Goal: Task Accomplishment & Management: Use online tool/utility

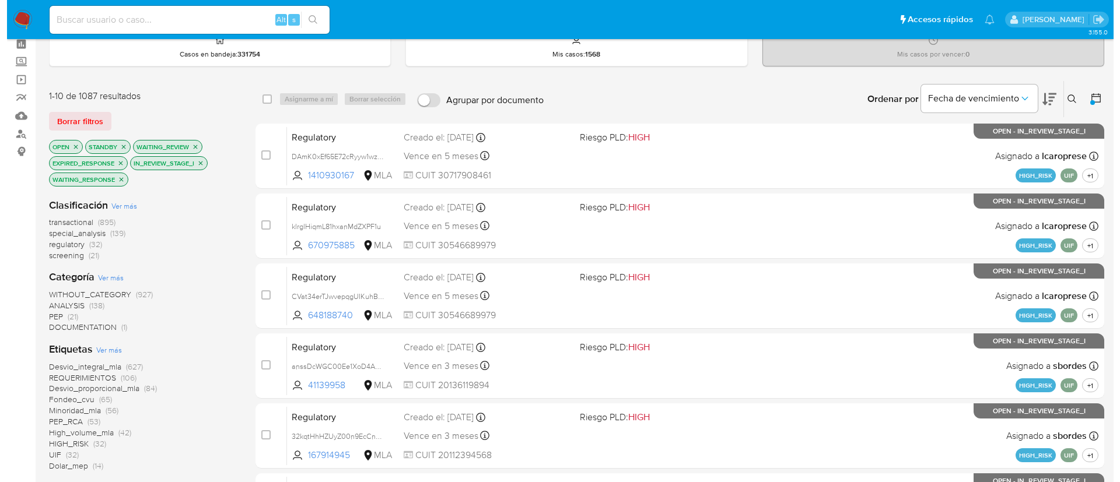
scroll to position [58, 0]
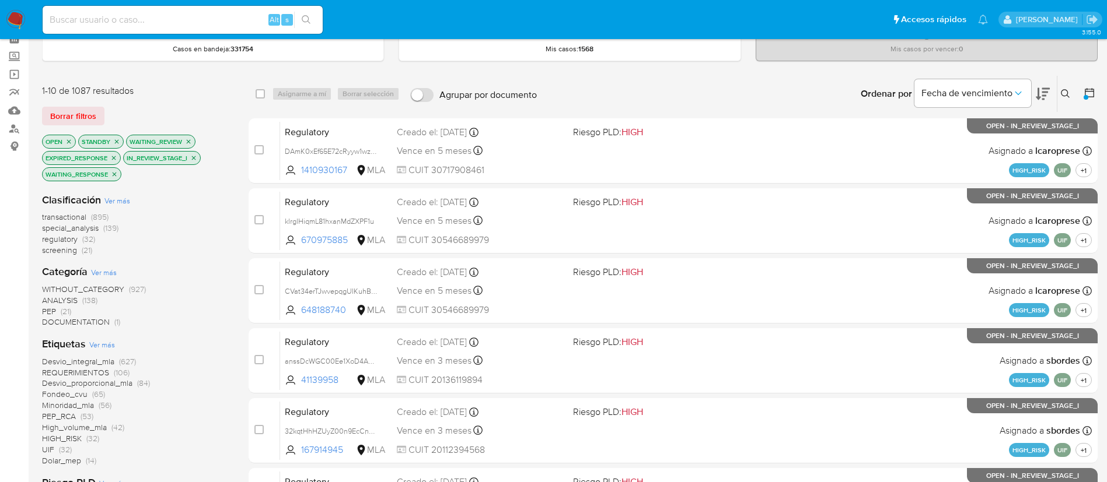
click at [1062, 96] on icon at bounding box center [1065, 93] width 9 height 9
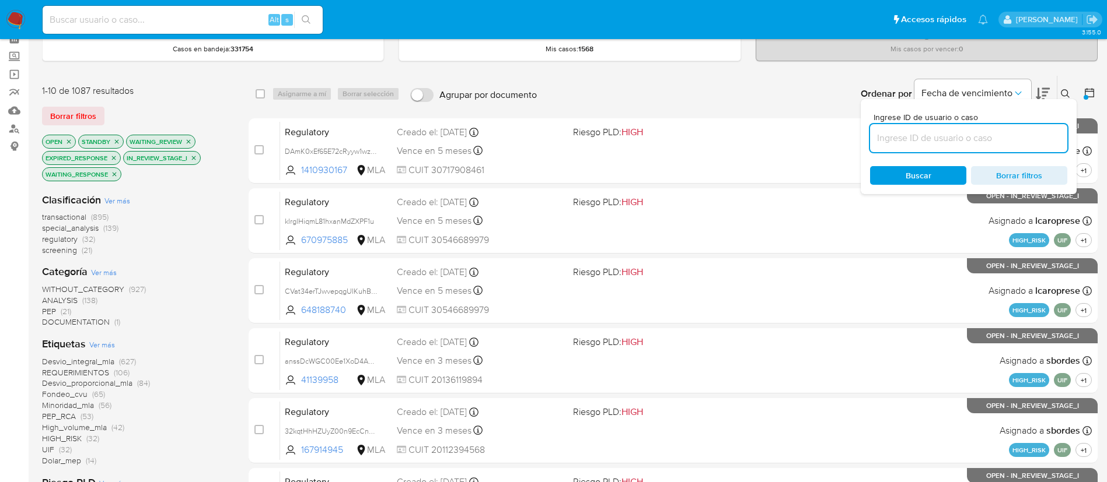
click at [999, 138] on input at bounding box center [968, 138] width 197 height 15
type input "sI6pNqpubW8jo5r8KAMDsK61"
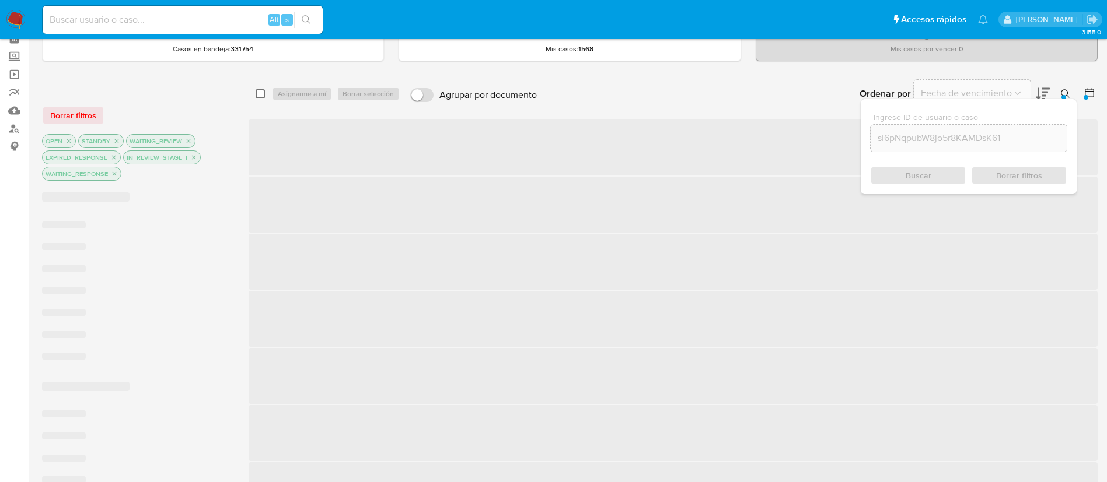
click at [261, 95] on input "checkbox" at bounding box center [260, 93] width 9 height 9
checkbox input "true"
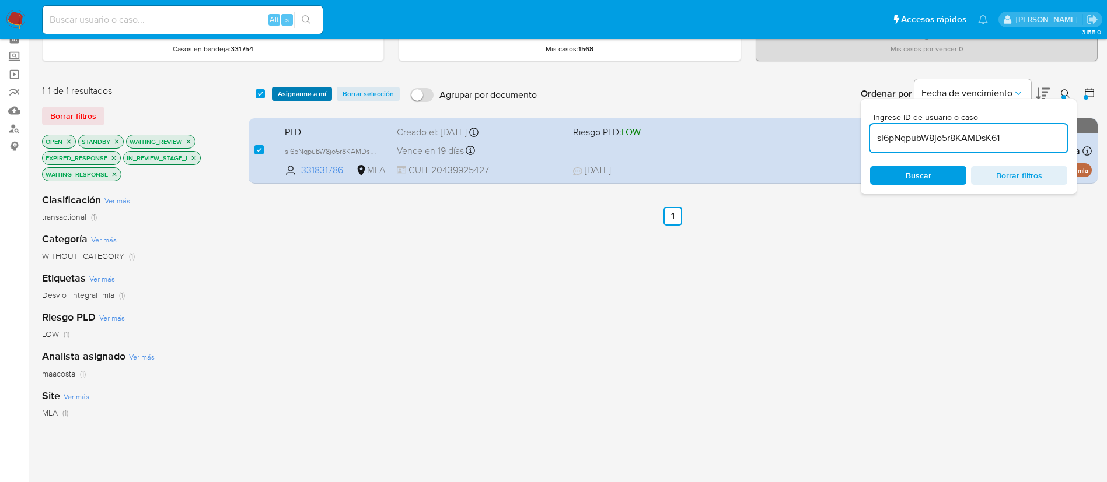
click at [282, 97] on span "Asignarme a mí" at bounding box center [302, 94] width 48 height 12
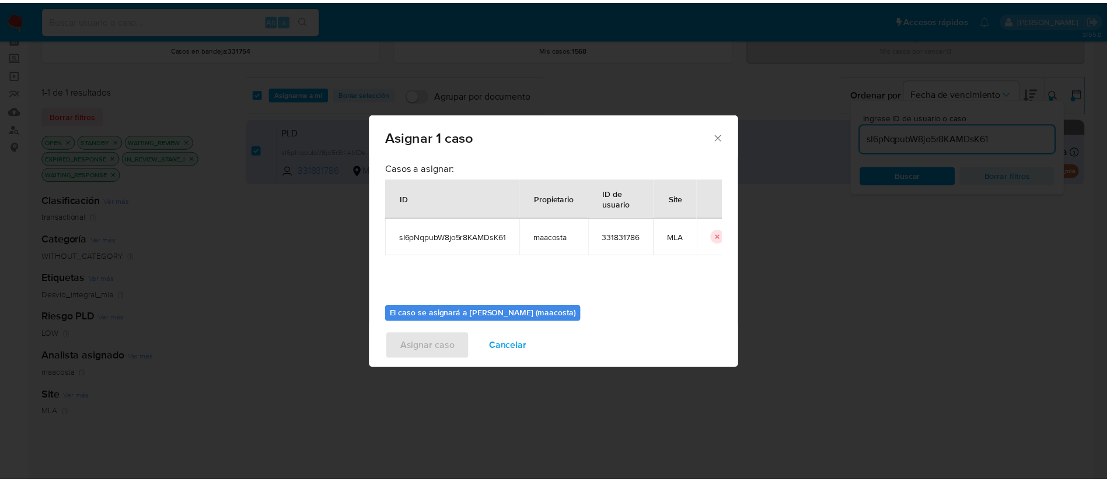
scroll to position [61, 0]
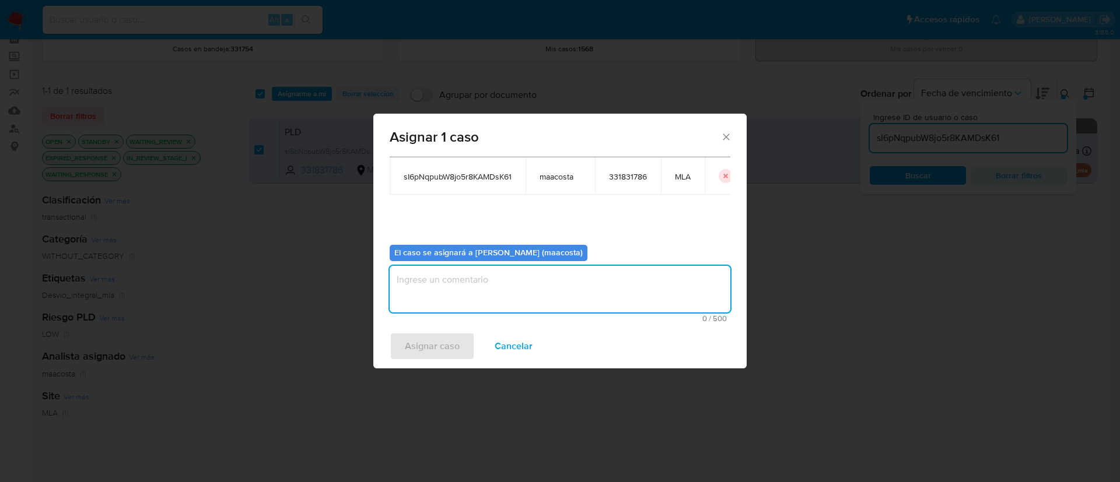
click at [484, 278] on textarea "assign-modal" at bounding box center [560, 289] width 341 height 47
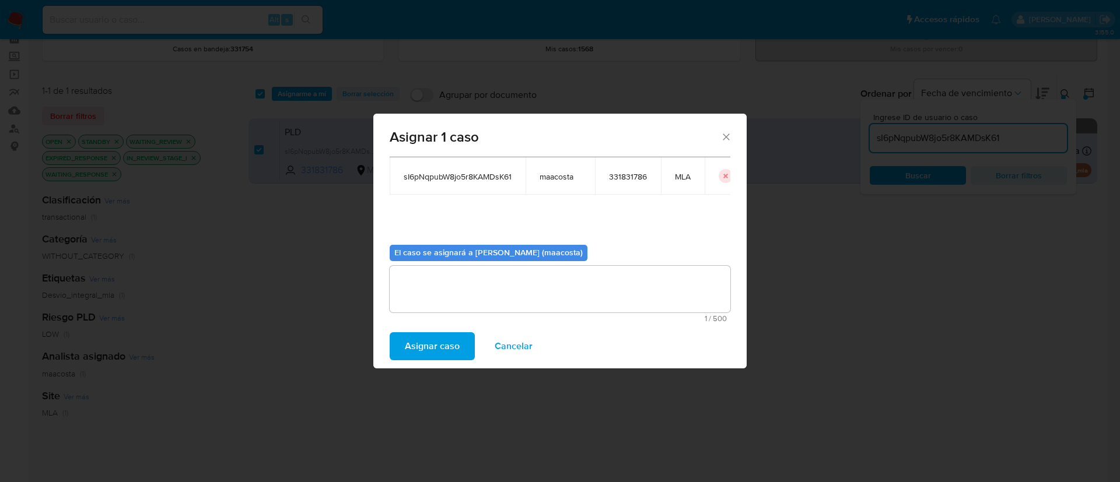
click at [438, 353] on span "Asignar caso" at bounding box center [432, 347] width 55 height 26
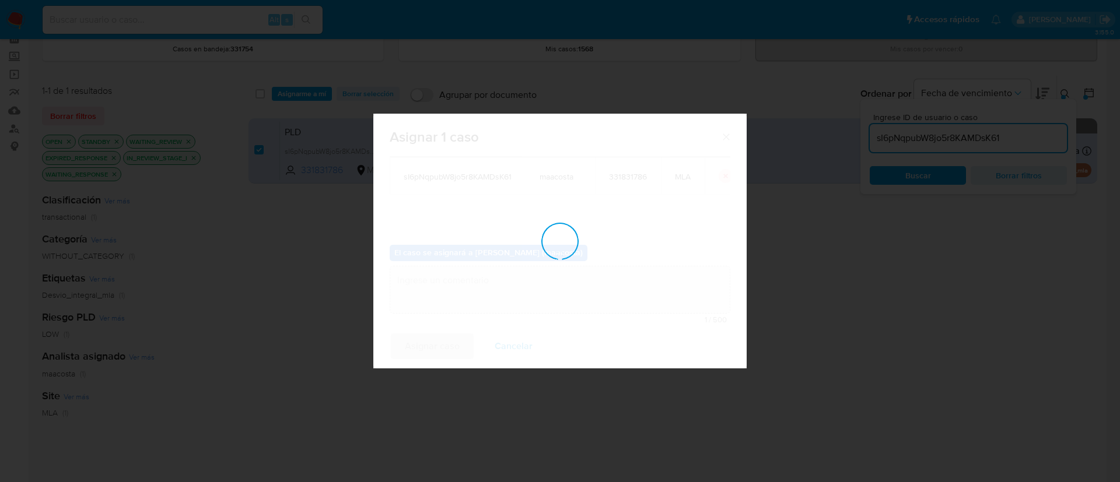
checkbox input "false"
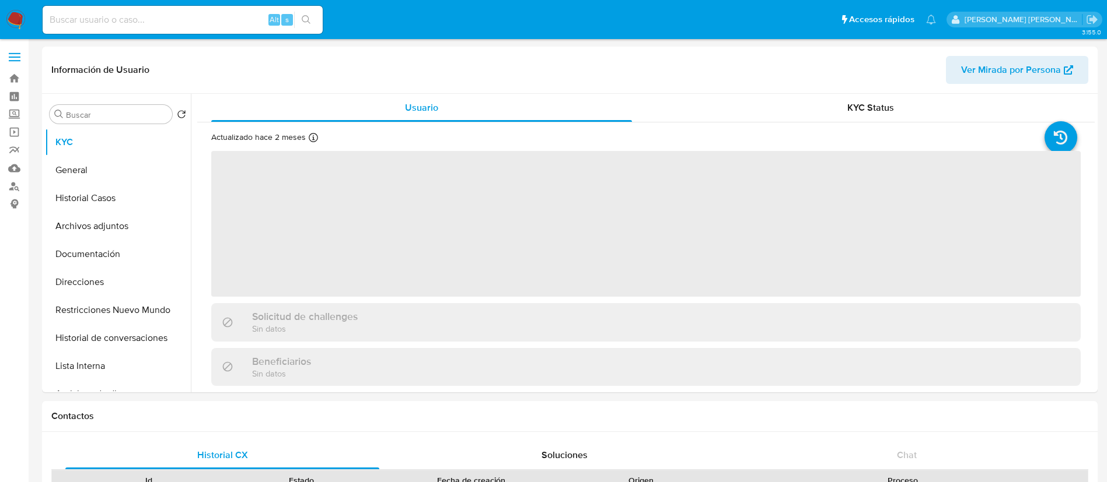
select select "10"
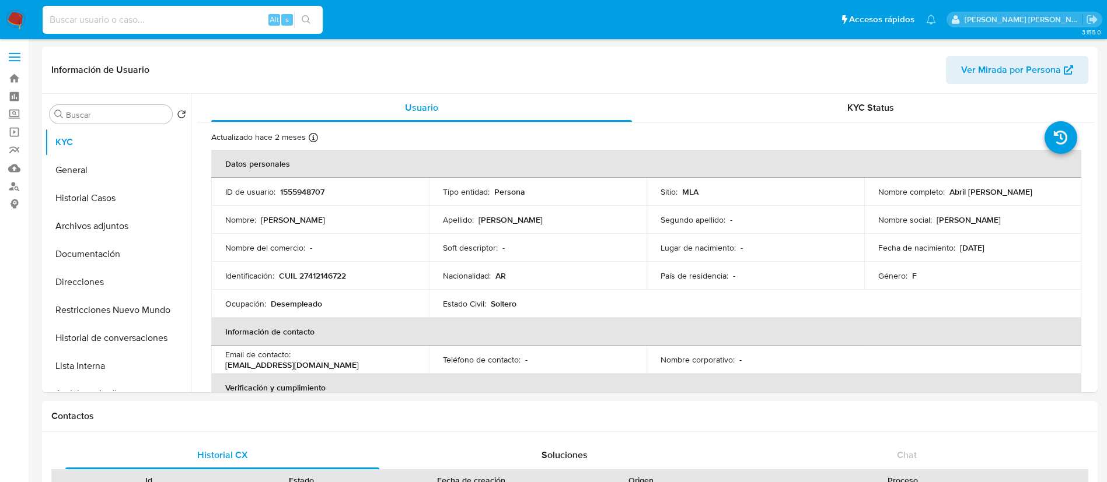
click at [101, 18] on input at bounding box center [183, 19] width 280 height 15
paste input "549632306"
type input "549632306"
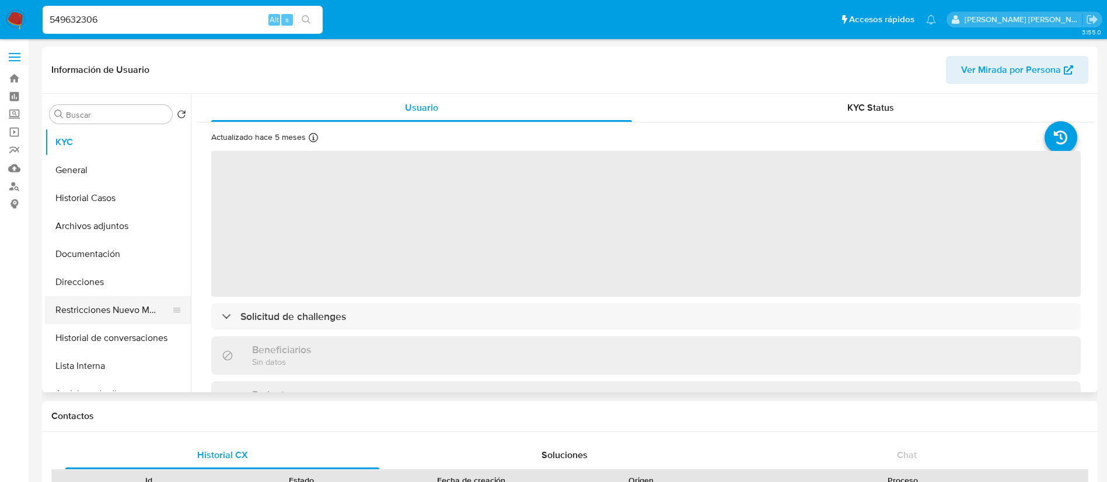
click at [120, 300] on button "Restricciones Nuevo Mundo" at bounding box center [113, 310] width 137 height 28
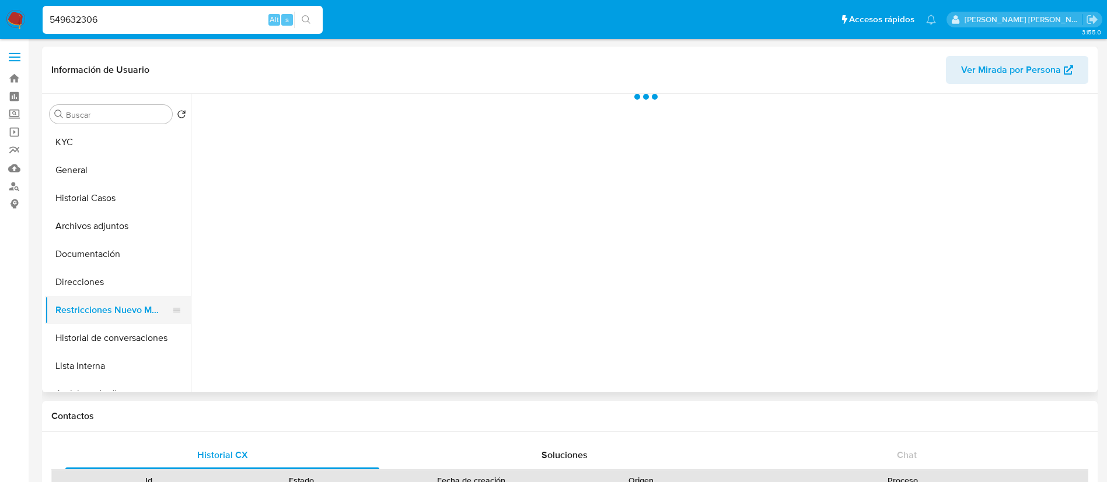
select select "10"
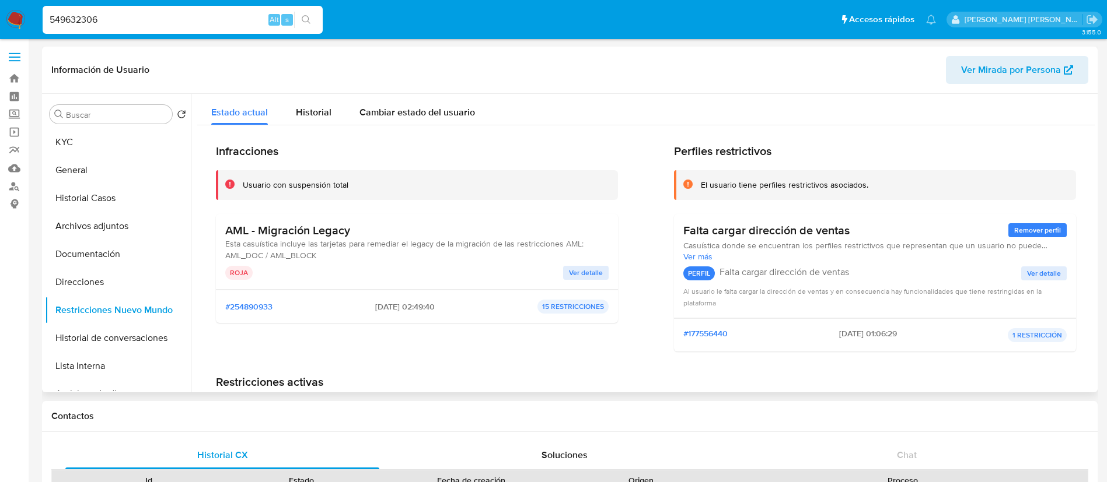
click at [575, 274] on span "Ver detalle" at bounding box center [586, 273] width 34 height 12
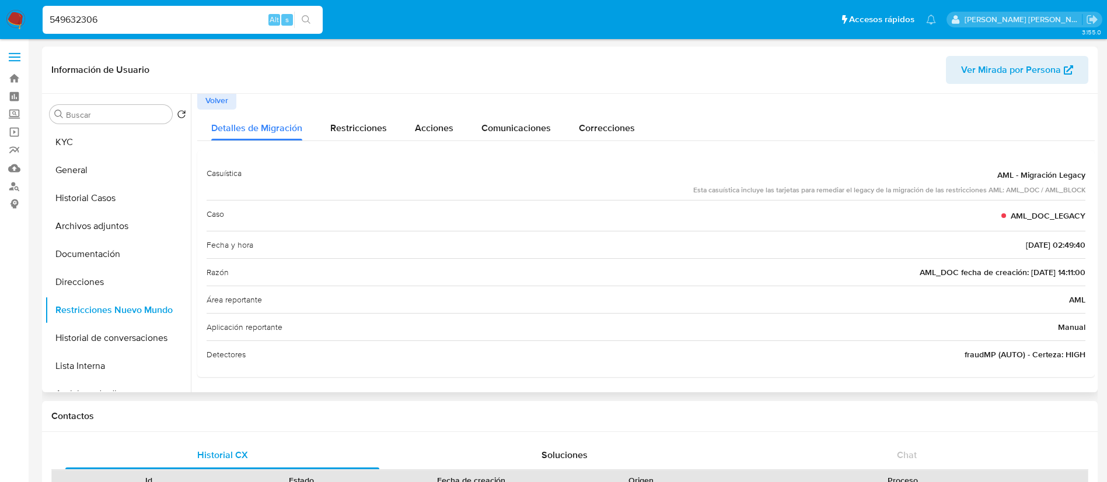
scroll to position [2, 0]
click at [216, 103] on span "Volver" at bounding box center [216, 101] width 23 height 16
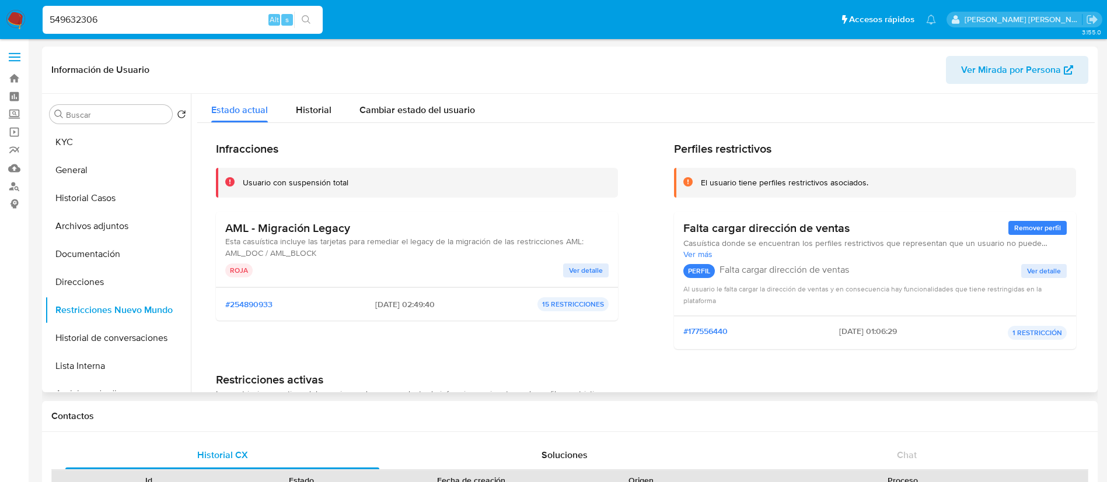
paste input "sI6pNqpubW8jo5r8KAMDsK61"
click at [250, 14] on input "549632306" at bounding box center [183, 19] width 280 height 15
type input "sI6pNqpubW8jo5r8KAMDsK61"
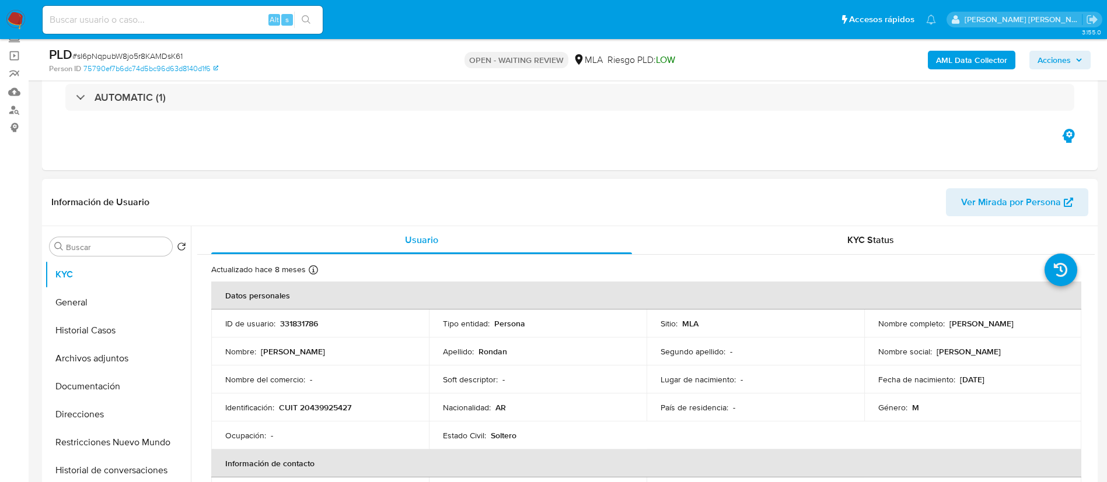
select select "10"
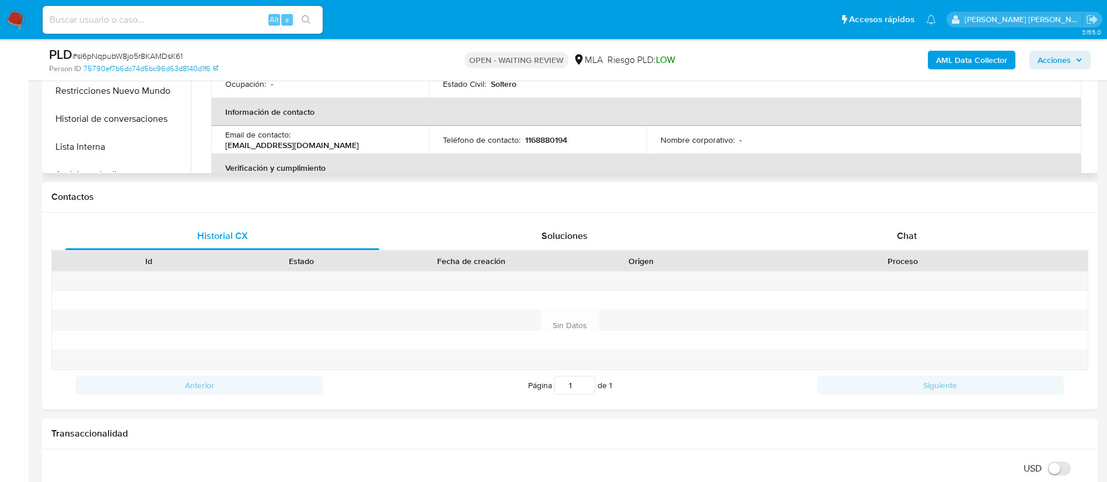
scroll to position [474, 0]
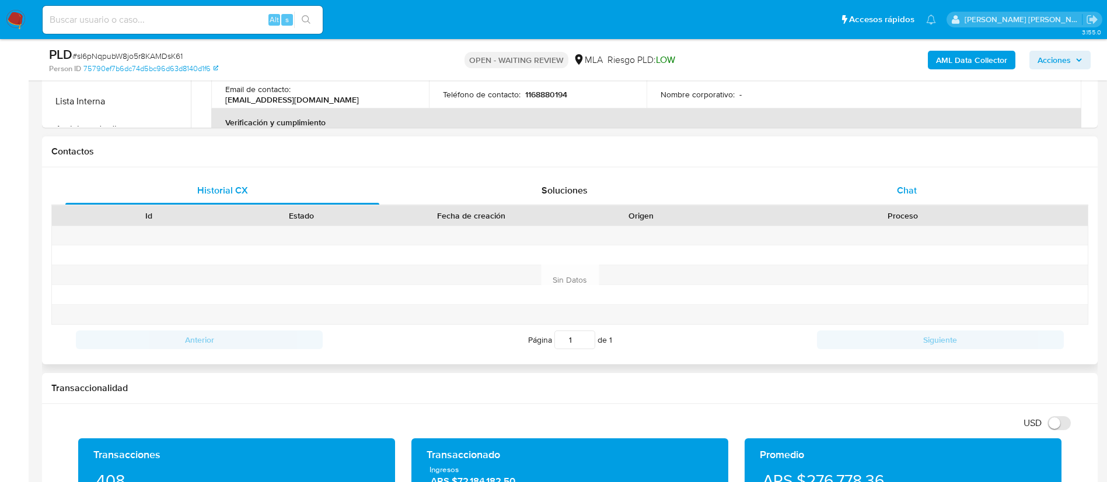
click at [912, 193] on span "Chat" at bounding box center [907, 190] width 20 height 13
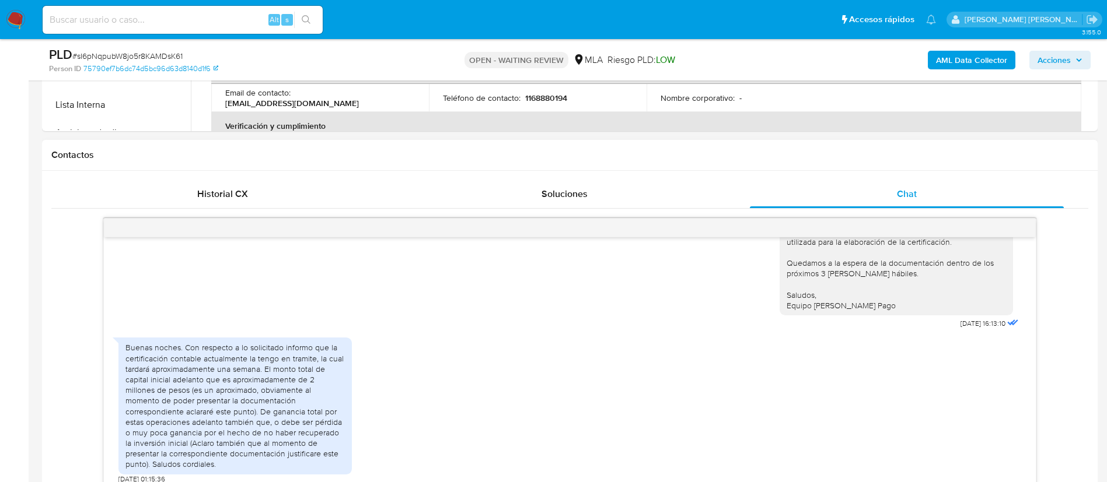
scroll to position [1062, 0]
click at [245, 398] on div "Buenas noches. Con respecto a lo solicitado informo que la certificación contab…" at bounding box center [234, 402] width 219 height 127
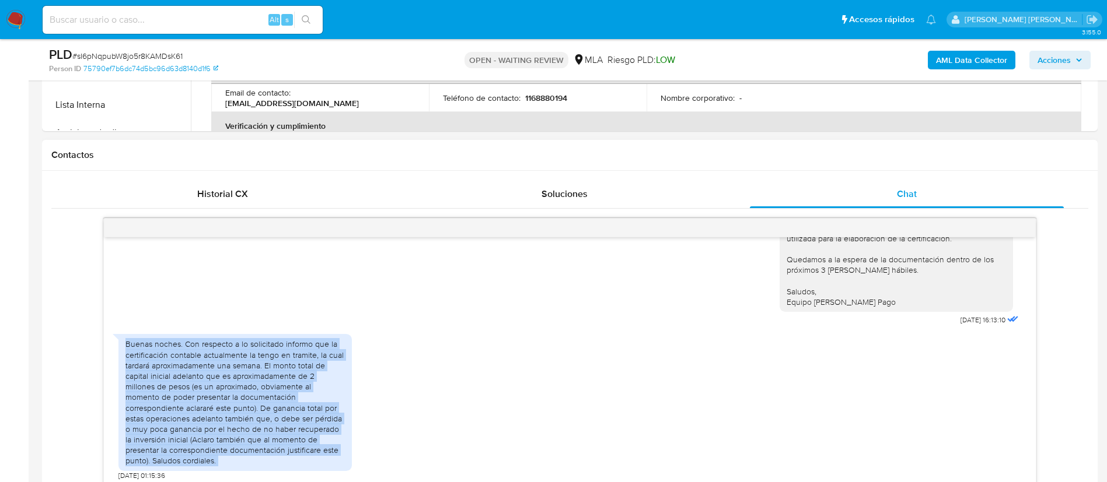
click at [245, 398] on div "Buenas noches. Con respecto a lo solicitado informo que la certificación contab…" at bounding box center [234, 402] width 219 height 127
copy div "Buenas noches. Con respecto a lo solicitado informo que la certificación contab…"
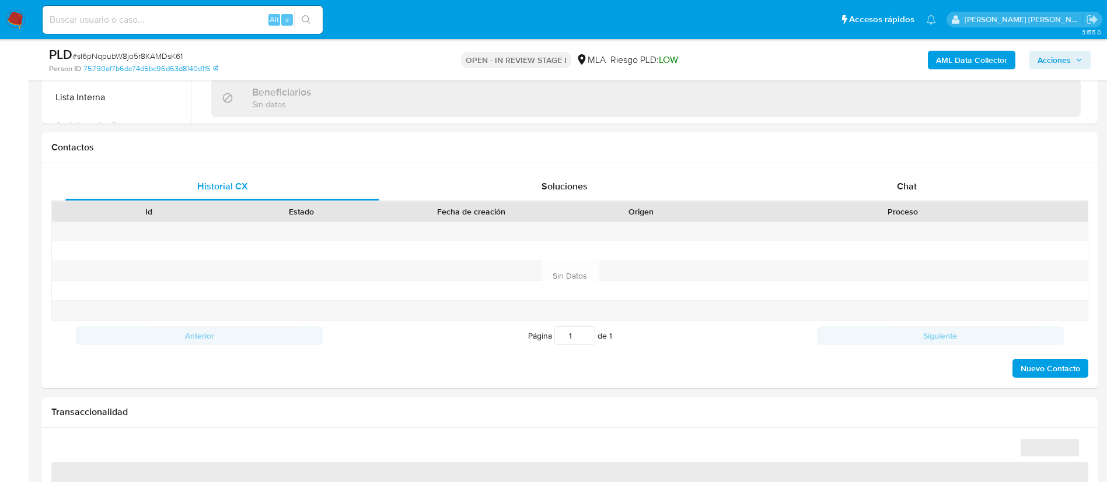
select select "10"
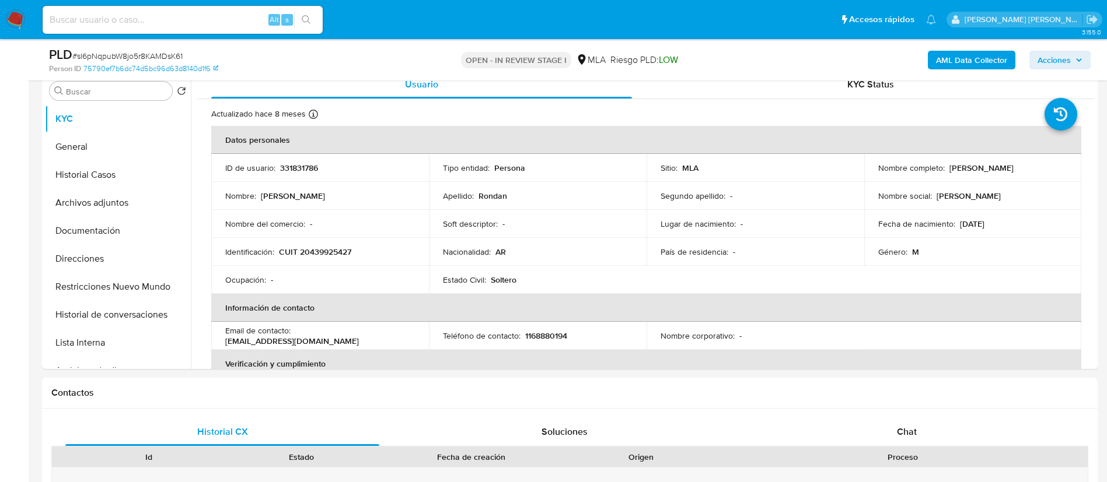
scroll to position [230, 0]
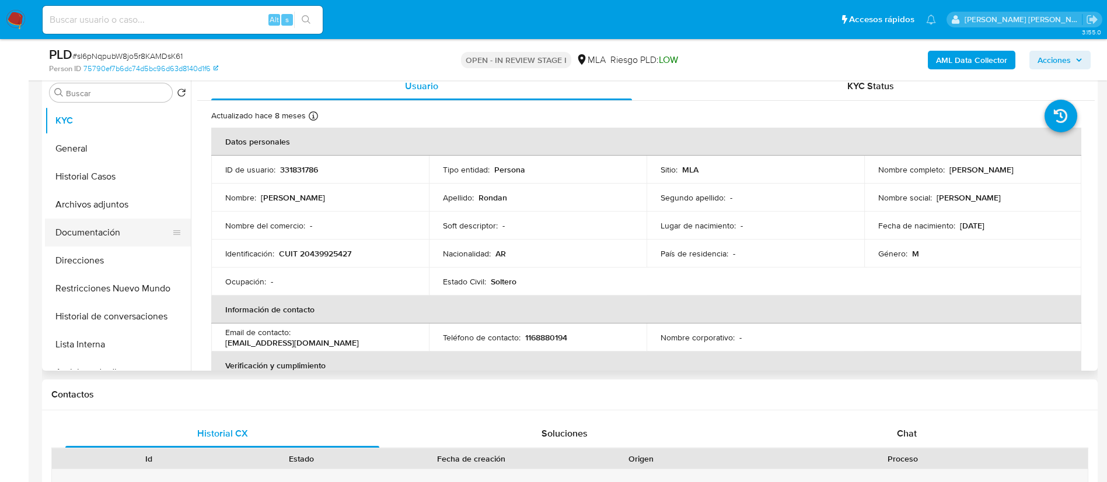
click at [87, 237] on button "Documentación" at bounding box center [113, 233] width 137 height 28
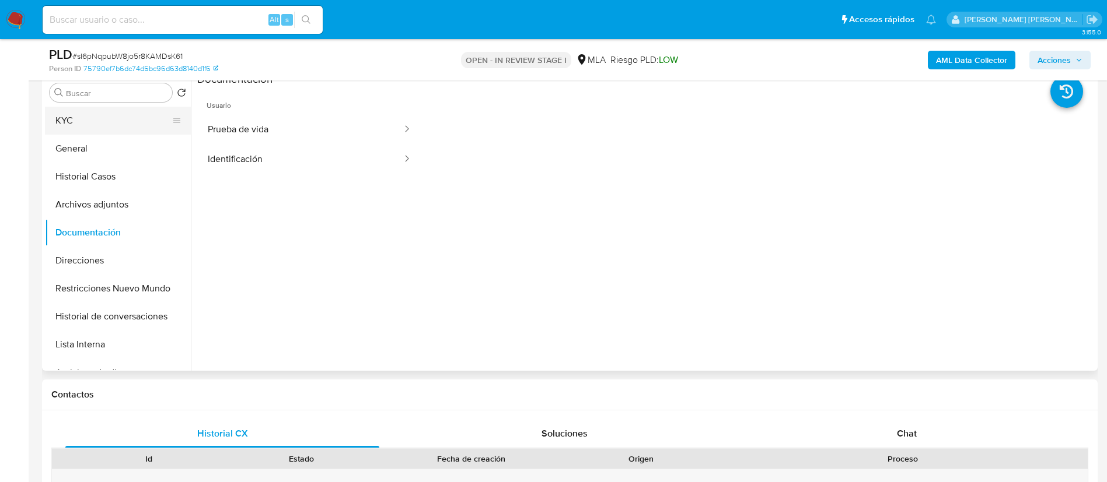
click at [104, 119] on button "KYC" at bounding box center [113, 121] width 137 height 28
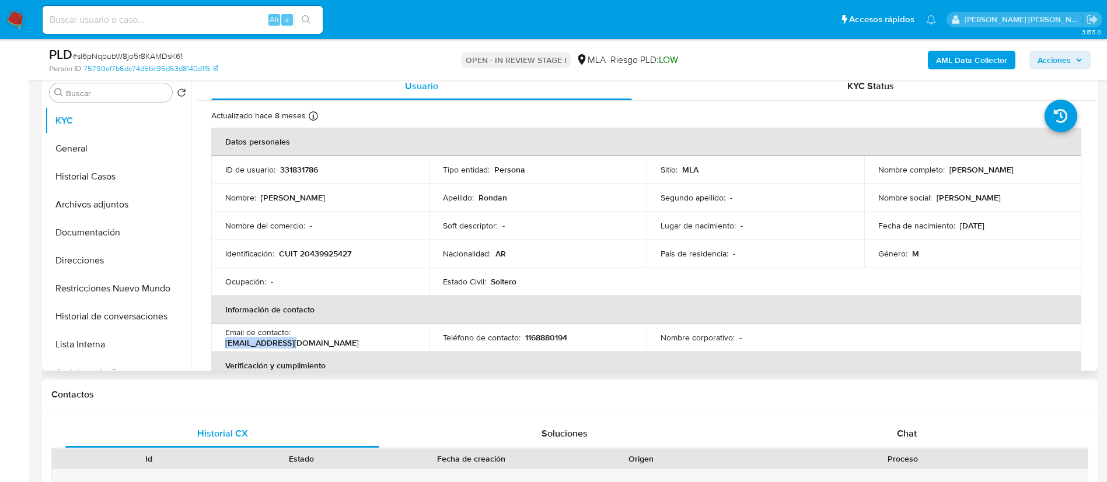
drag, startPoint x: 296, startPoint y: 341, endPoint x: 365, endPoint y: 340, distance: 68.3
click at [365, 340] on div "Email de contacto : [EMAIL_ADDRESS][DOMAIN_NAME]" at bounding box center [320, 337] width 190 height 21
copy p "[EMAIL_ADDRESS][DOMAIN_NAME]"
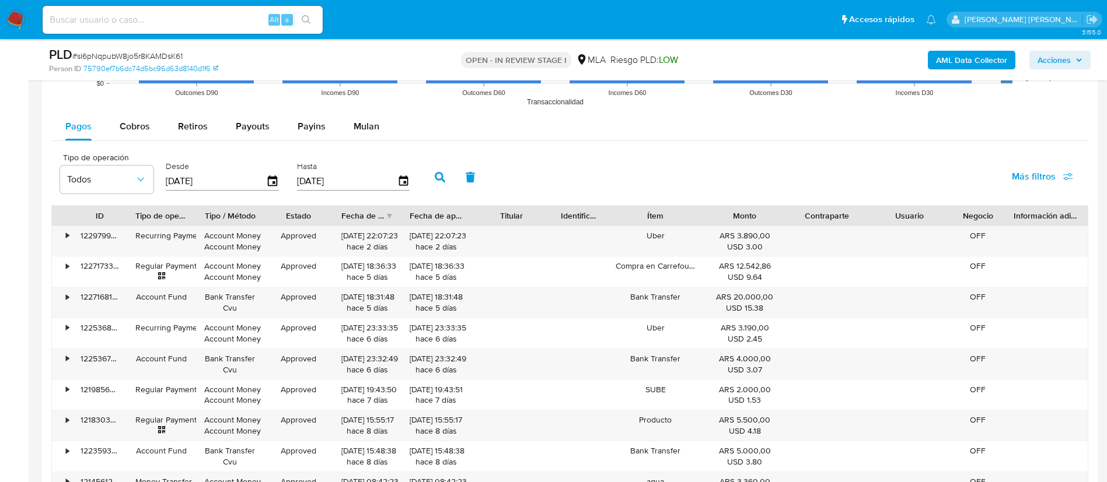
scroll to position [1291, 0]
